Goal: Find specific page/section: Find specific page/section

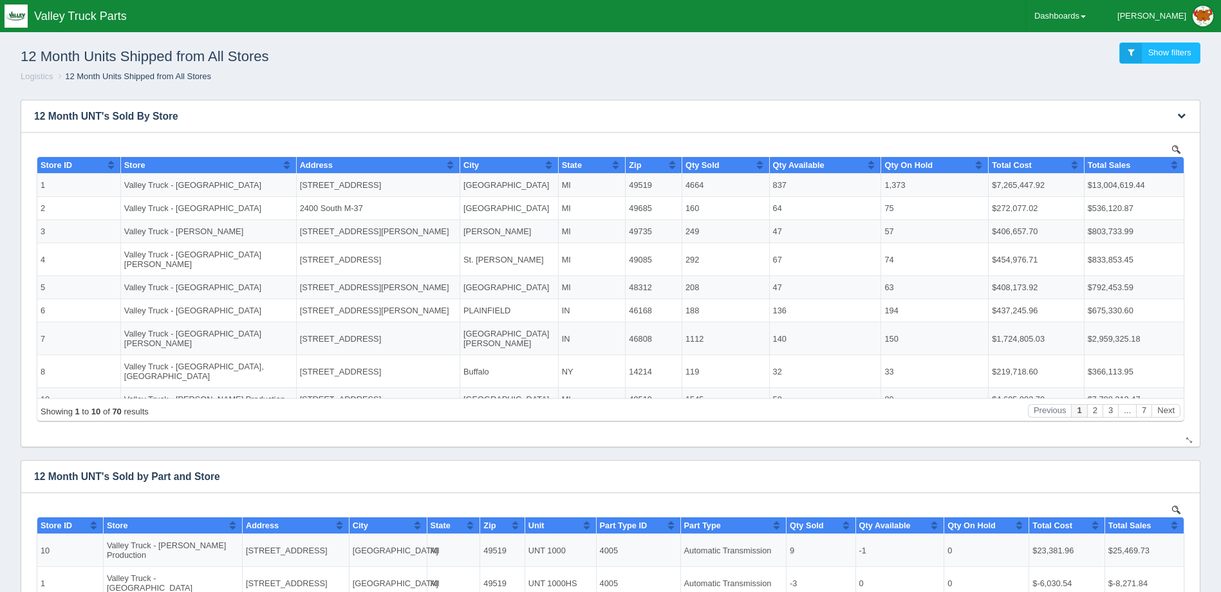
click at [389, 85] on div "12 Month Units Shipped from All Stores Show filters Logistics 12 Month Units Sh…" at bounding box center [610, 62] width 1211 height 53
drag, startPoint x: 28, startPoint y: 46, endPoint x: 299, endPoint y: 53, distance: 271.1
click at [299, 53] on h1 "12 Month Units Shipped from All Stores" at bounding box center [316, 56] width 590 height 28
drag, startPoint x: 299, startPoint y: 53, endPoint x: 91, endPoint y: 76, distance: 209.1
click at [94, 80] on li "12 Month Units Shipped from All Stores" at bounding box center [133, 77] width 156 height 12
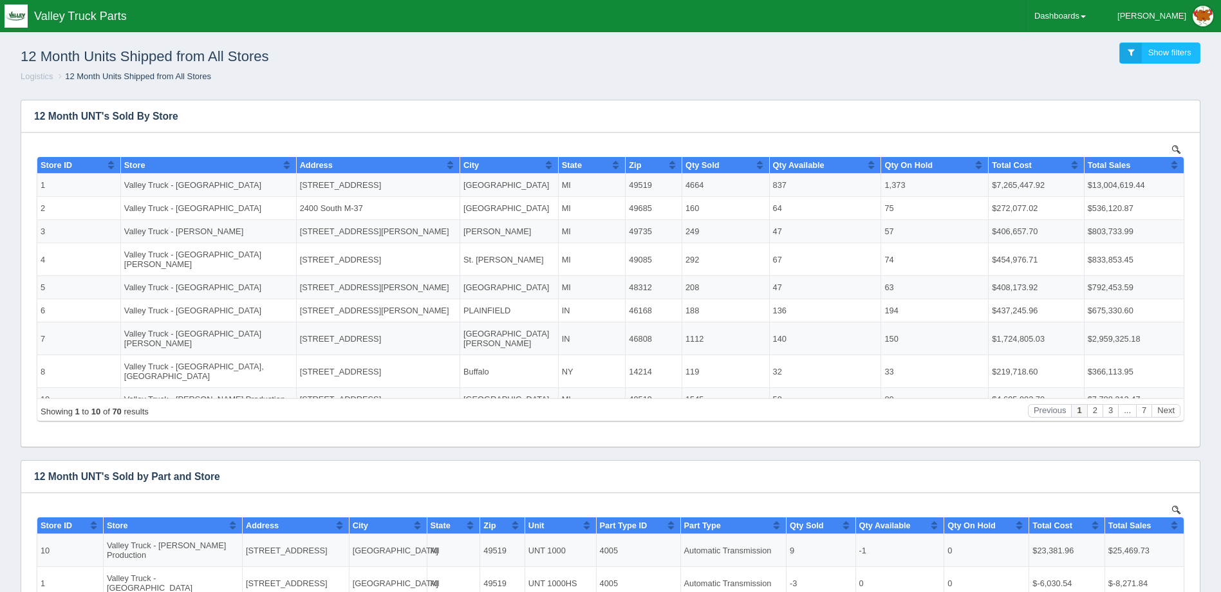
drag, startPoint x: 12, startPoint y: 58, endPoint x: 388, endPoint y: 66, distance: 376.7
click at [388, 66] on div "12 Month Units Shipped from All Stores Show filters" at bounding box center [610, 53] width 1201 height 35
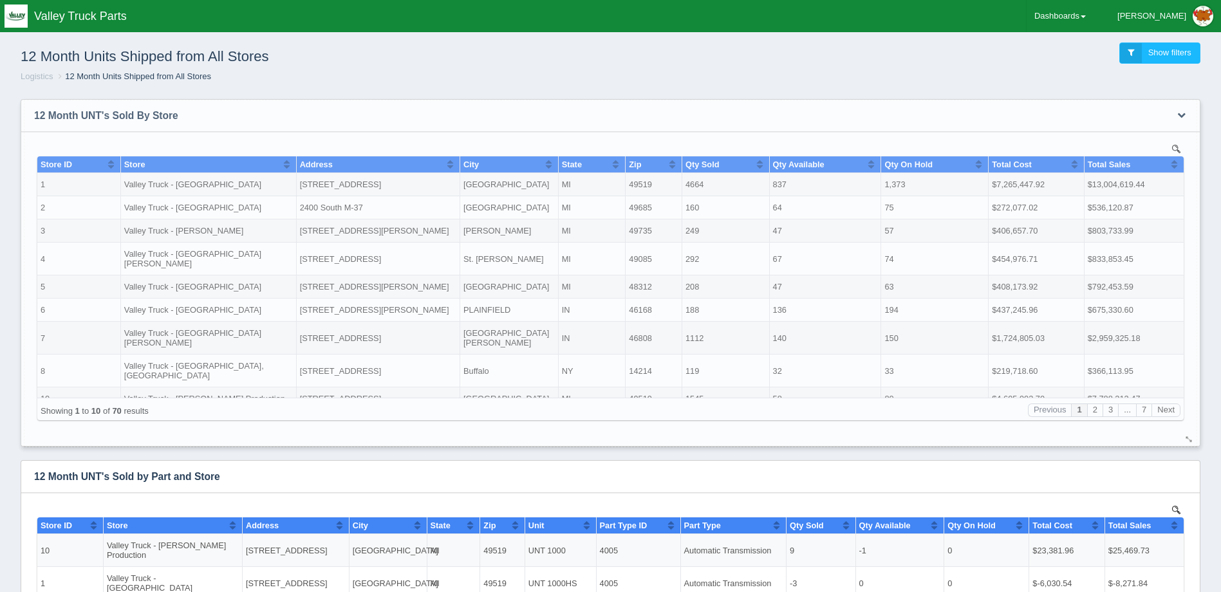
drag, startPoint x: 115, startPoint y: 288, endPoint x: 552, endPoint y: 285, distance: 436.4
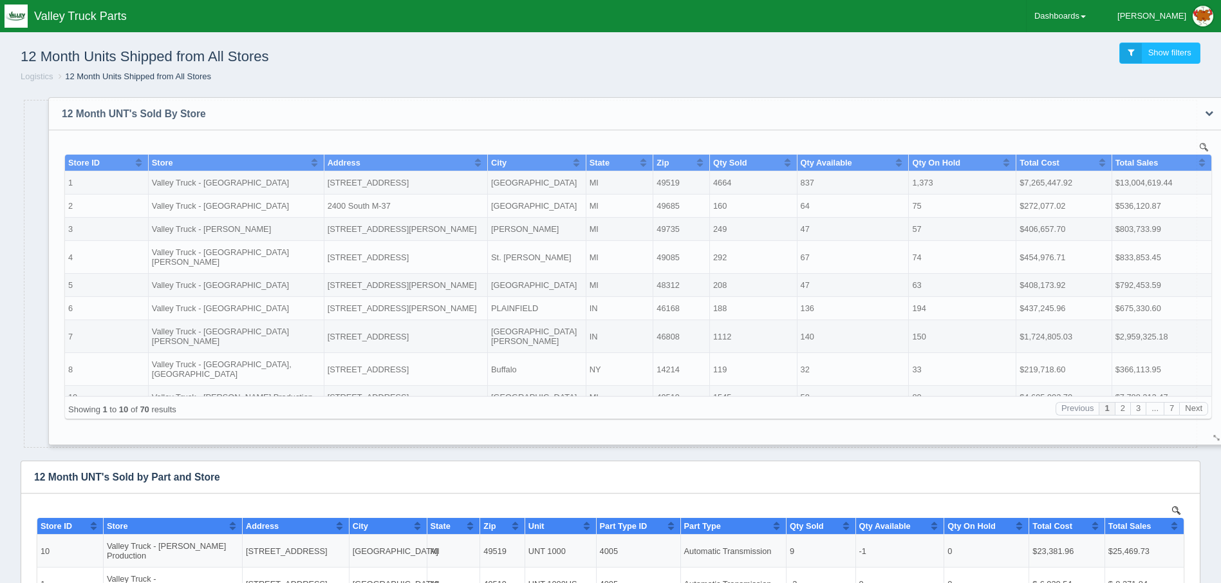
drag, startPoint x: 35, startPoint y: 111, endPoint x: 53, endPoint y: 109, distance: 18.1
click at [53, 109] on h3 "12 Month UNT's Sold By Store" at bounding box center [618, 114] width 1139 height 32
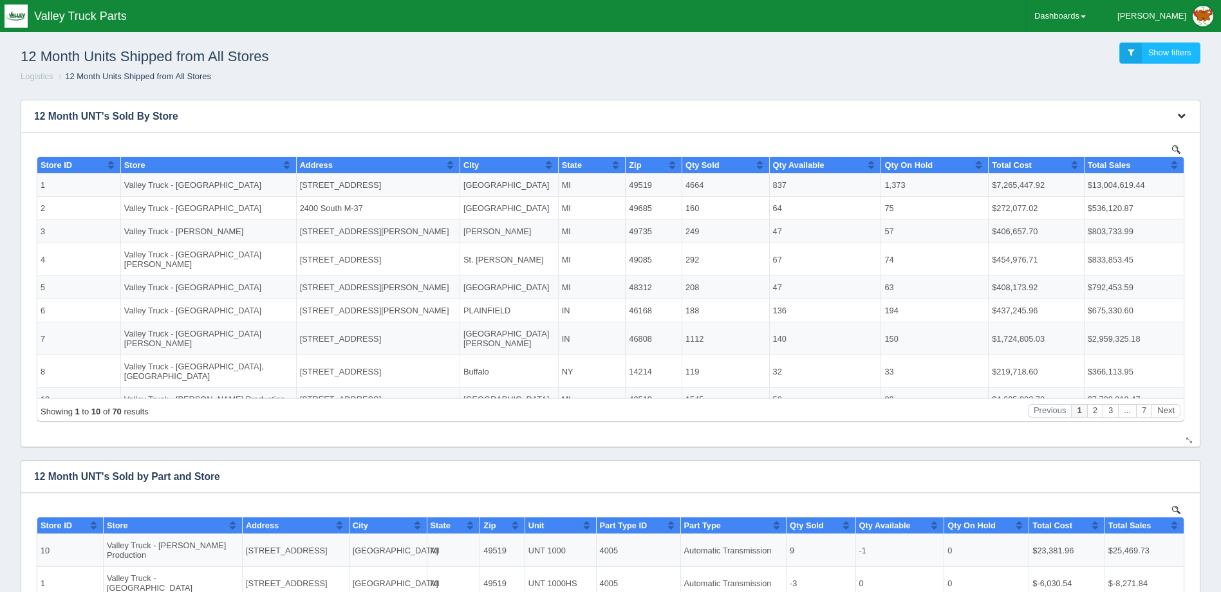
click at [1186, 121] on button "button" at bounding box center [1181, 116] width 17 height 20
